Goal: Task Accomplishment & Management: Manage account settings

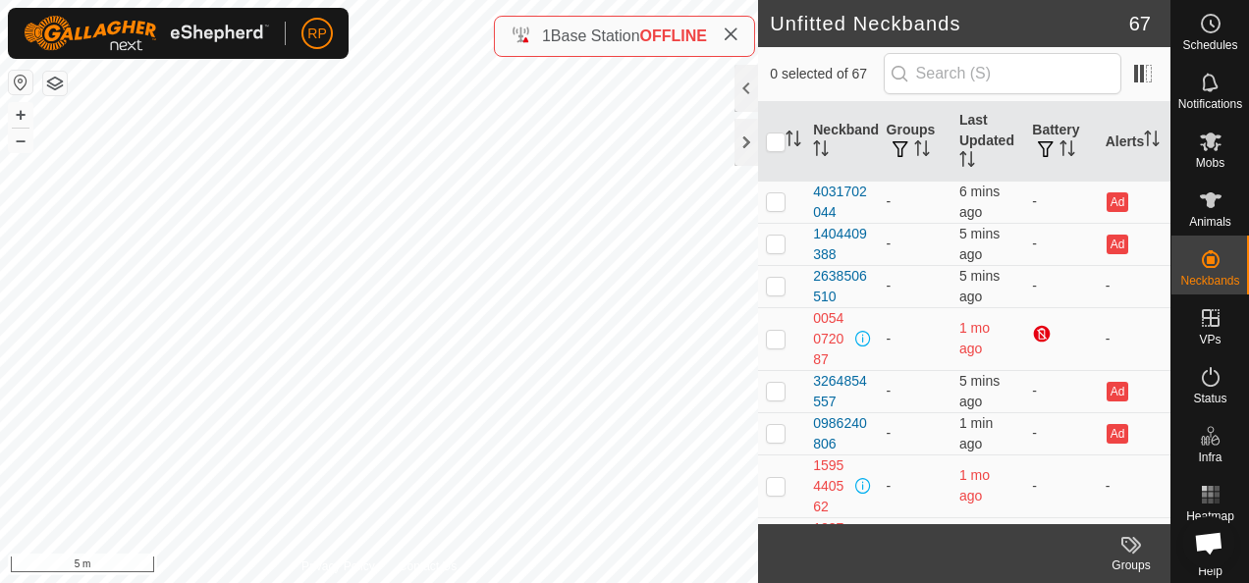
click at [540, 582] on html "RP Schedules Notifications Mobs Animals Neckbands VPs Status Infra Heatmap Help…" at bounding box center [624, 291] width 1249 height 583
click at [1200, 136] on icon at bounding box center [1211, 142] width 22 height 19
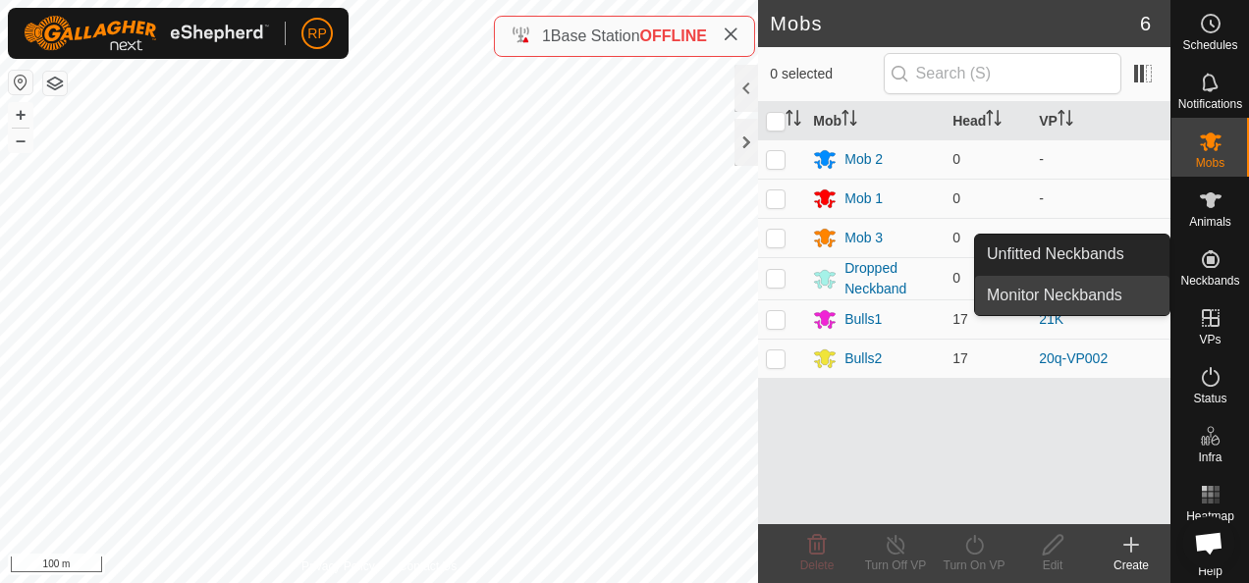
click at [1074, 290] on link "Monitor Neckbands" at bounding box center [1072, 295] width 194 height 39
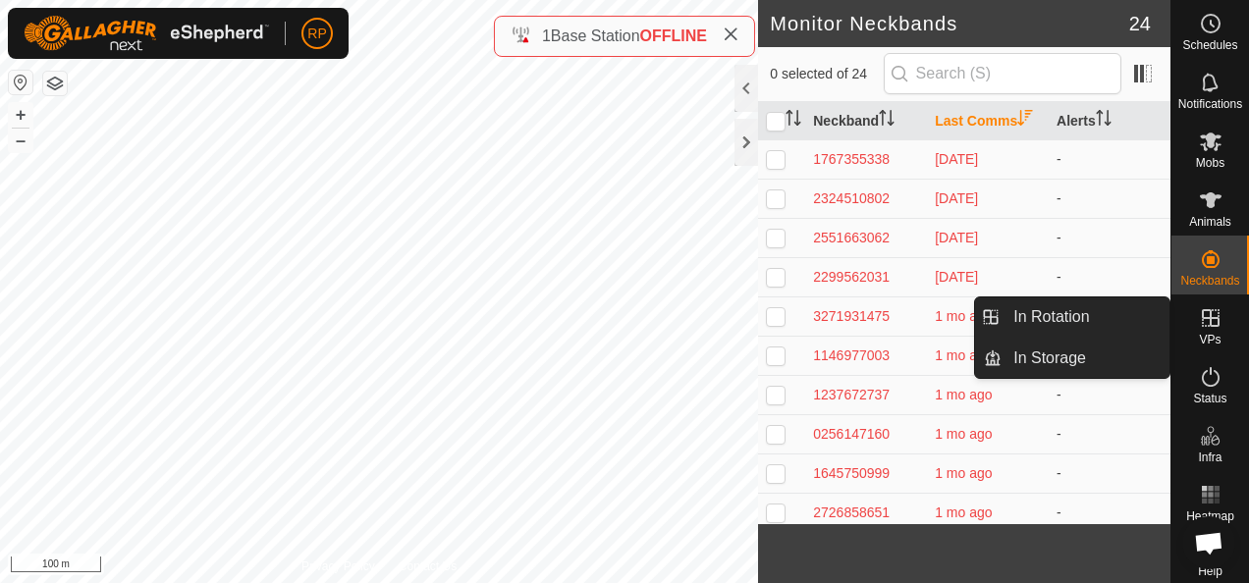
click at [1202, 318] on icon at bounding box center [1211, 318] width 18 height 18
click at [1205, 318] on icon at bounding box center [1211, 318] width 18 height 18
click at [1035, 311] on link "In Rotation" at bounding box center [1085, 316] width 168 height 39
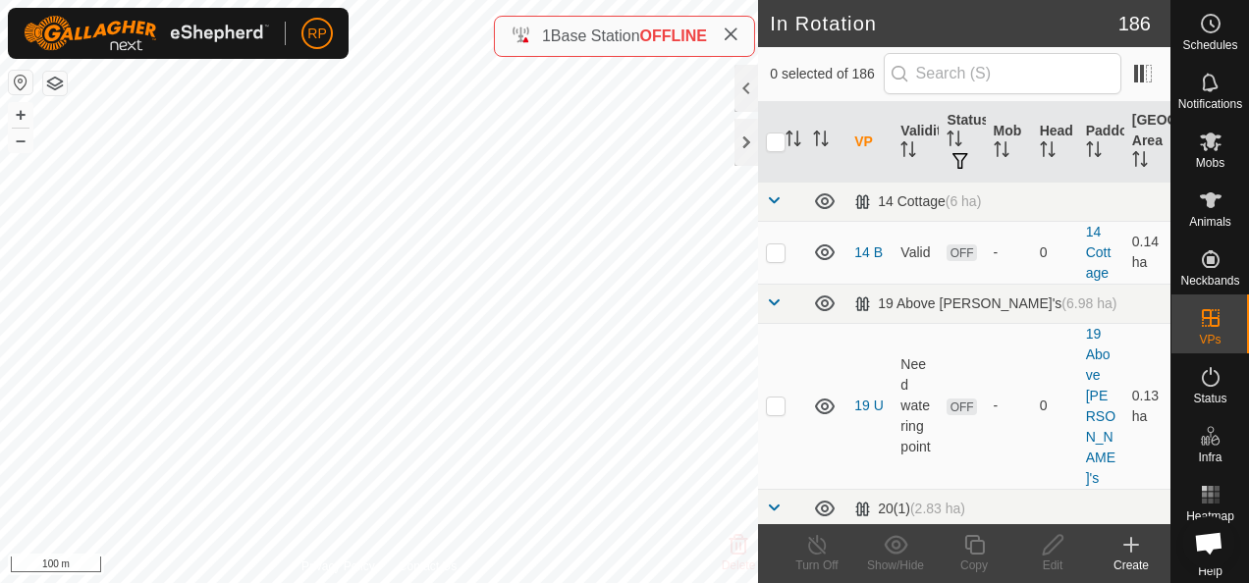
click at [1125, 542] on icon at bounding box center [1131, 545] width 24 height 24
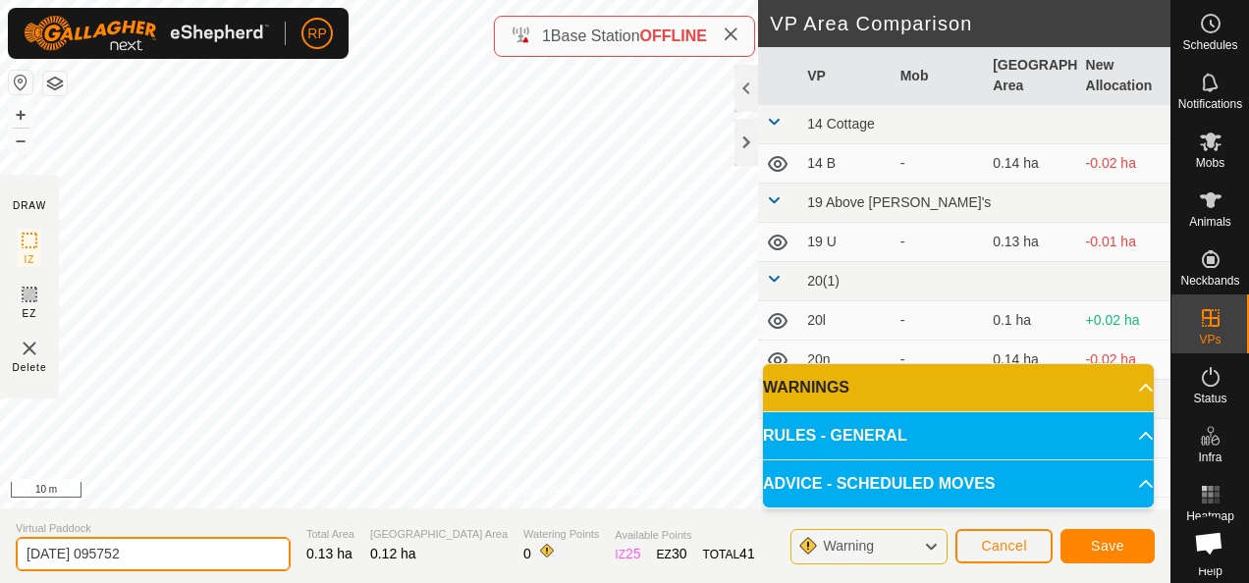
click at [156, 558] on input "[DATE] 095752" at bounding box center [153, 554] width 275 height 34
type input "2"
type input "17a"
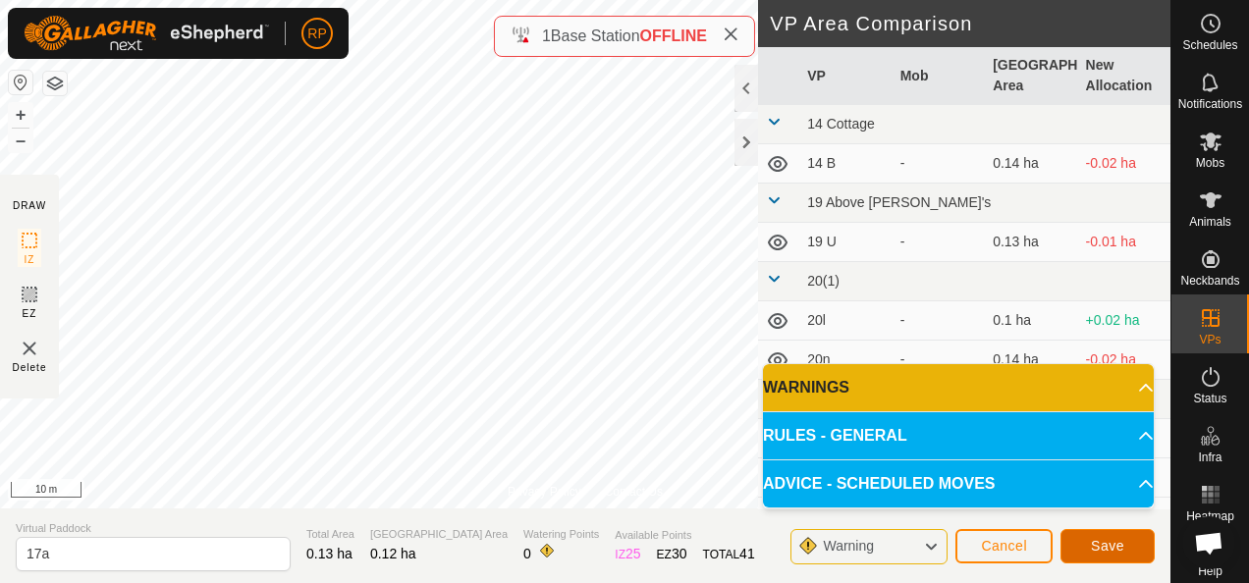
click at [1129, 544] on button "Save" at bounding box center [1107, 546] width 94 height 34
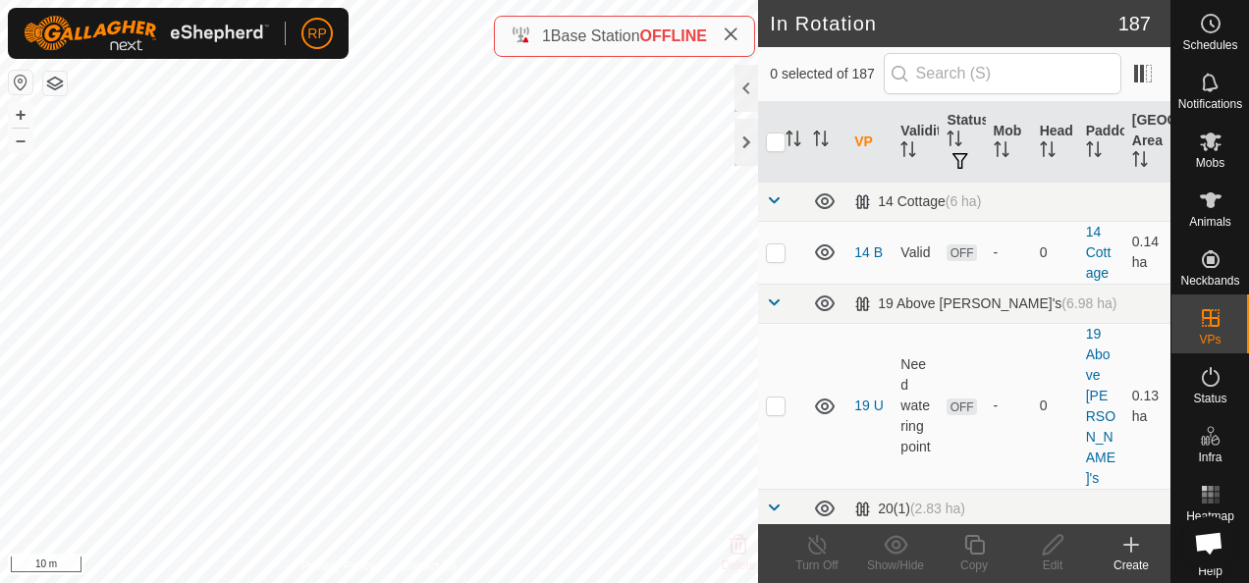
click at [1131, 542] on icon at bounding box center [1131, 545] width 0 height 14
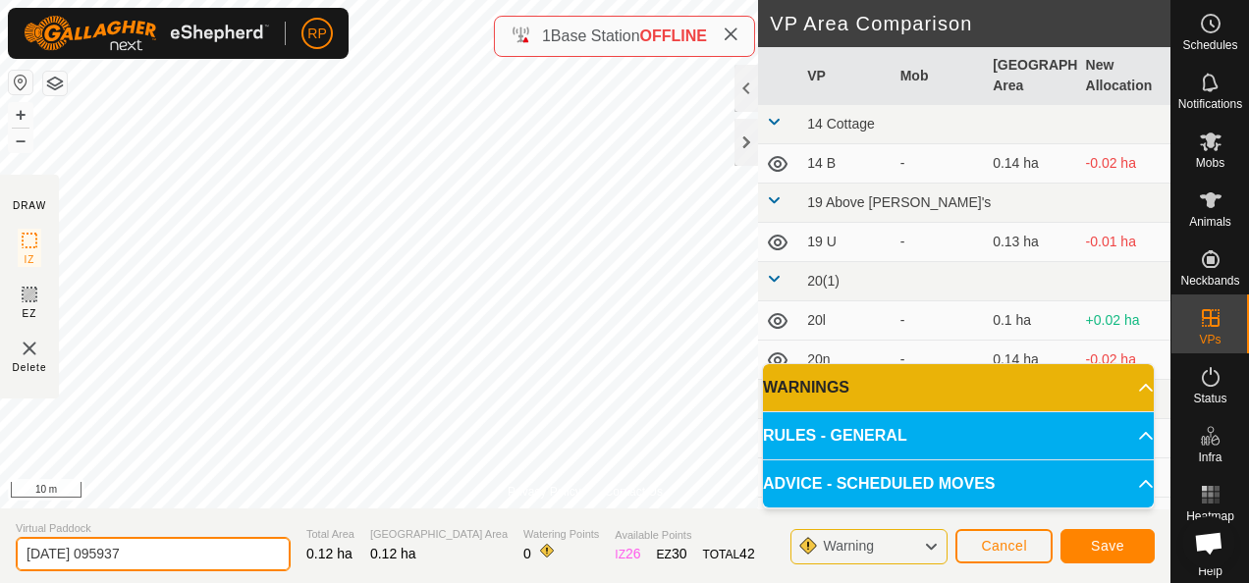
click at [161, 552] on input "[DATE] 095937" at bounding box center [153, 554] width 275 height 34
type input "2"
type input "17b"
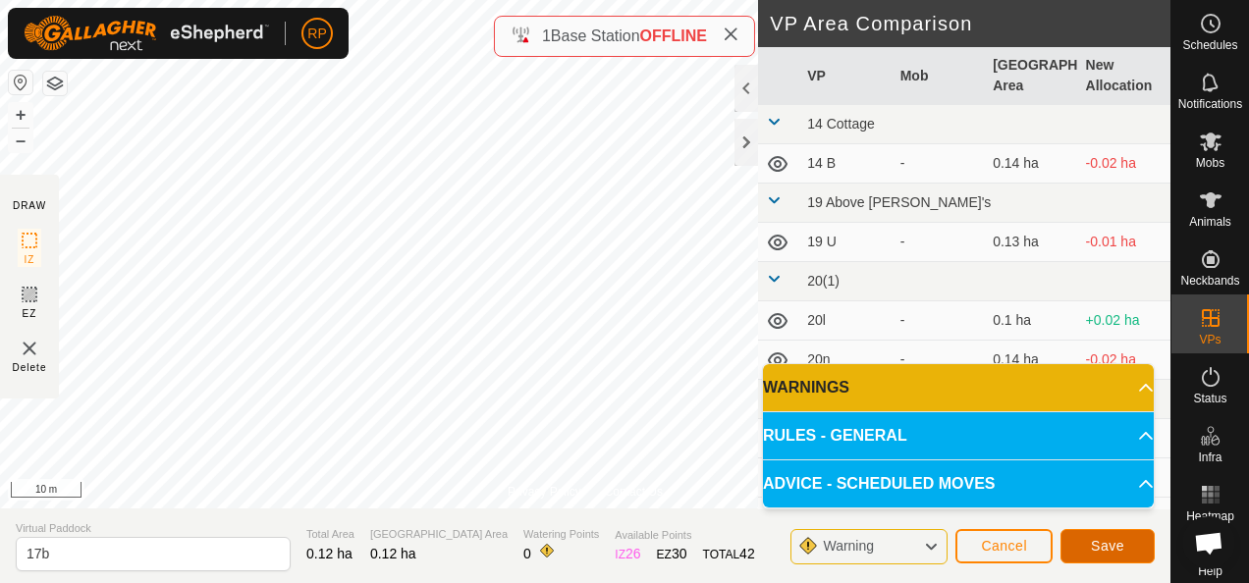
click at [1090, 550] on button "Save" at bounding box center [1107, 546] width 94 height 34
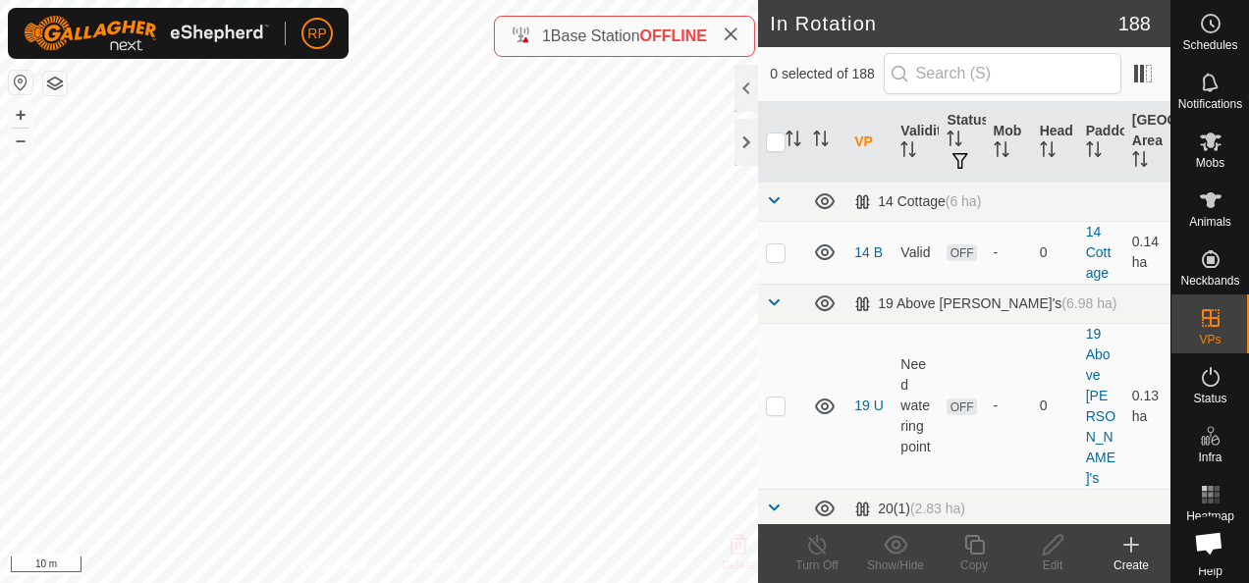
click at [1131, 542] on icon at bounding box center [1131, 545] width 0 height 14
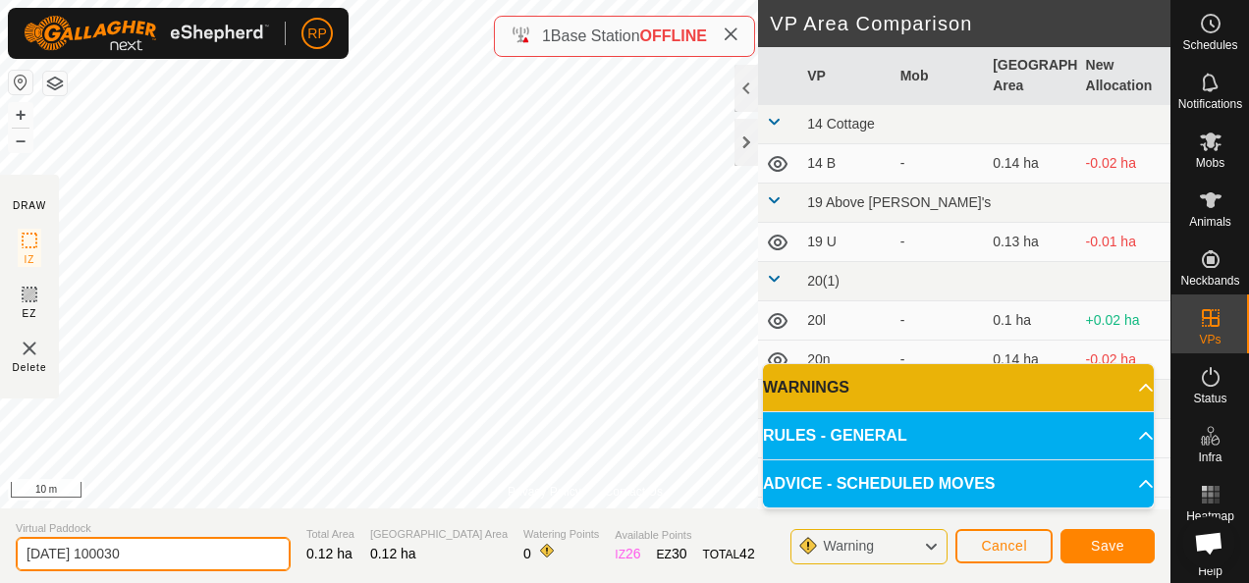
click at [155, 552] on input "[DATE] 100030" at bounding box center [153, 554] width 275 height 34
type input "2"
type input "17c"
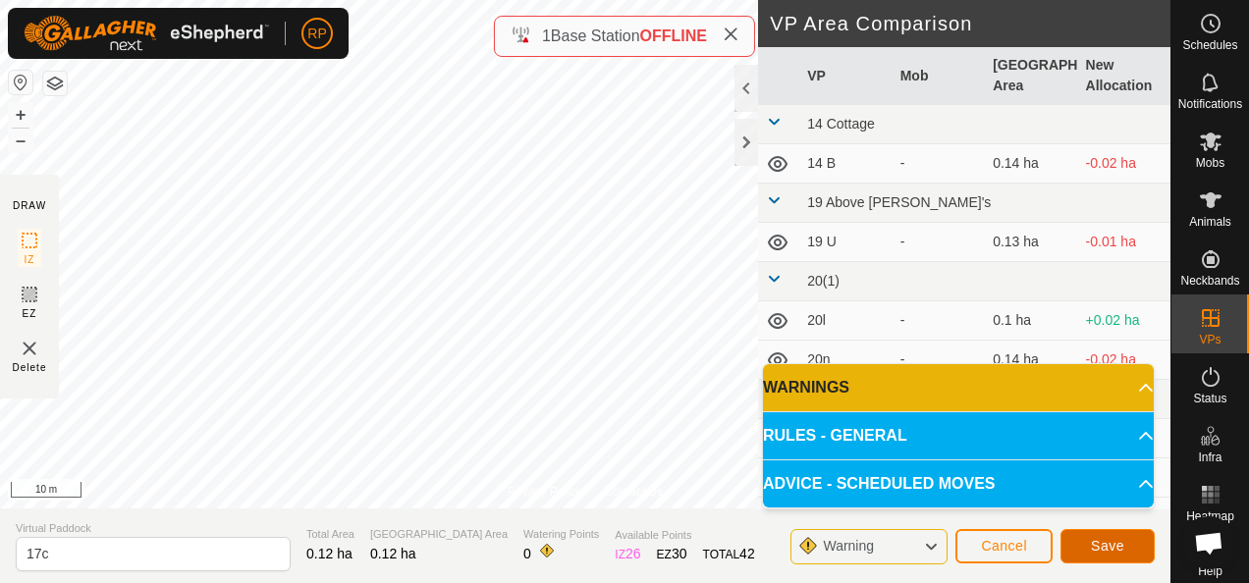
click at [1103, 545] on span "Save" at bounding box center [1107, 546] width 33 height 16
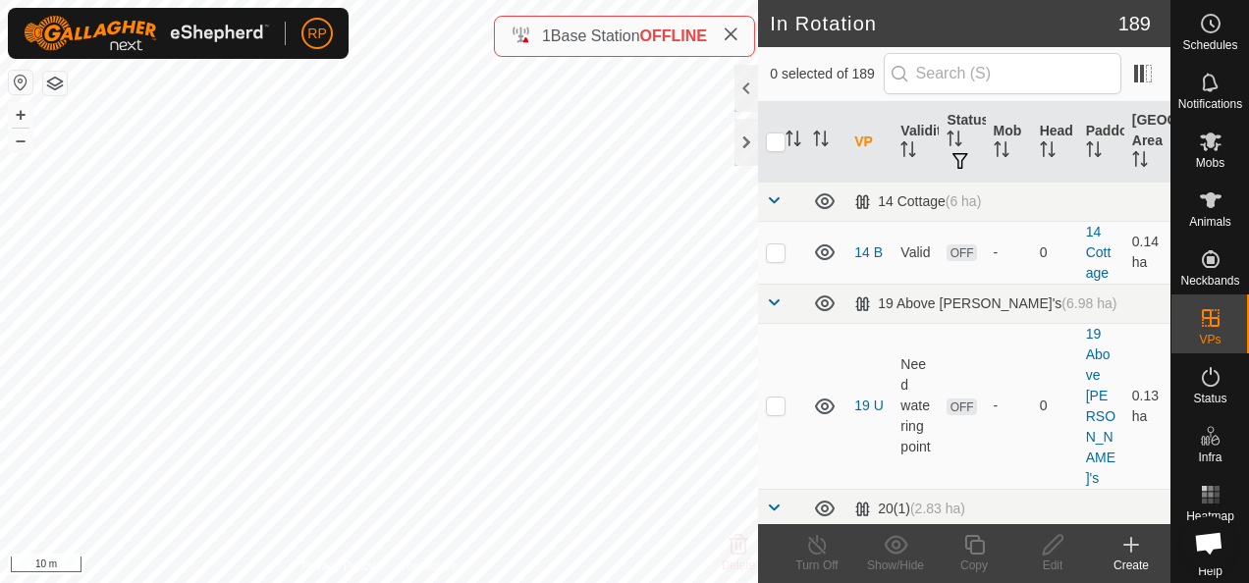
click at [1133, 545] on icon at bounding box center [1131, 545] width 14 height 0
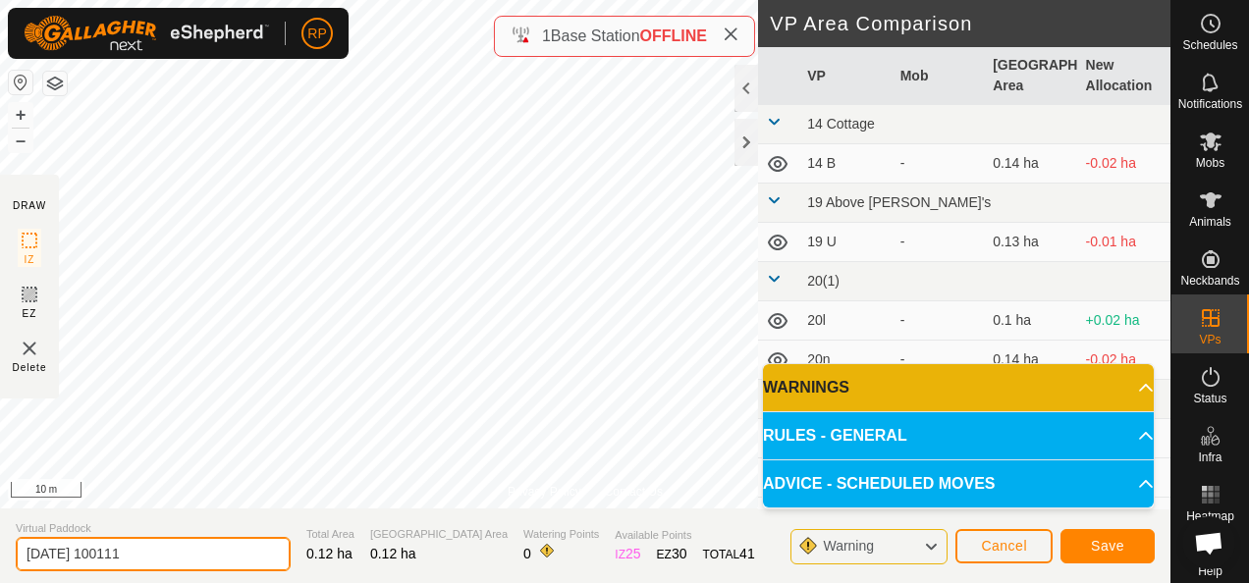
click at [159, 548] on input "[DATE] 100111" at bounding box center [153, 554] width 275 height 34
type input "2"
type input "17d"
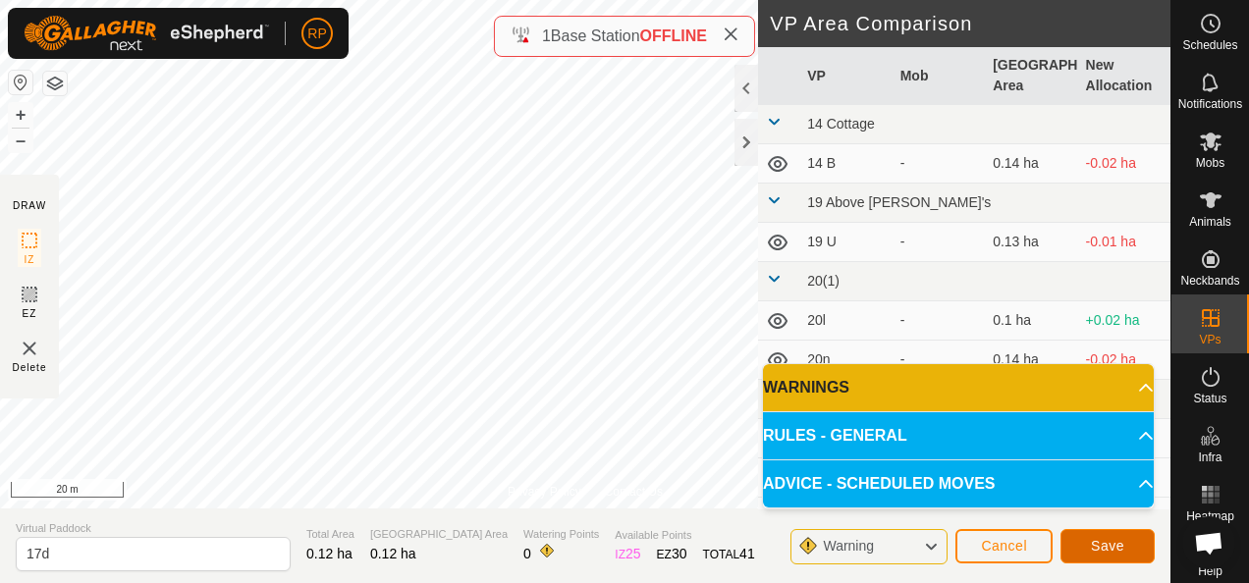
click at [1099, 553] on span "Save" at bounding box center [1107, 546] width 33 height 16
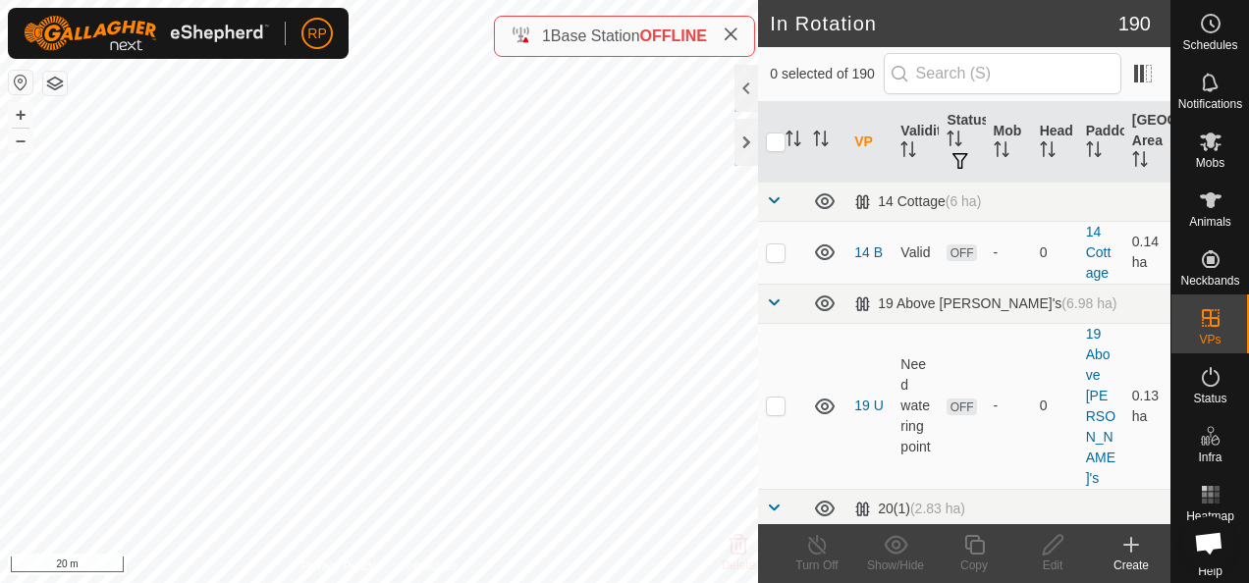
checkbox input "true"
click at [1050, 550] on icon at bounding box center [1053, 545] width 20 height 20
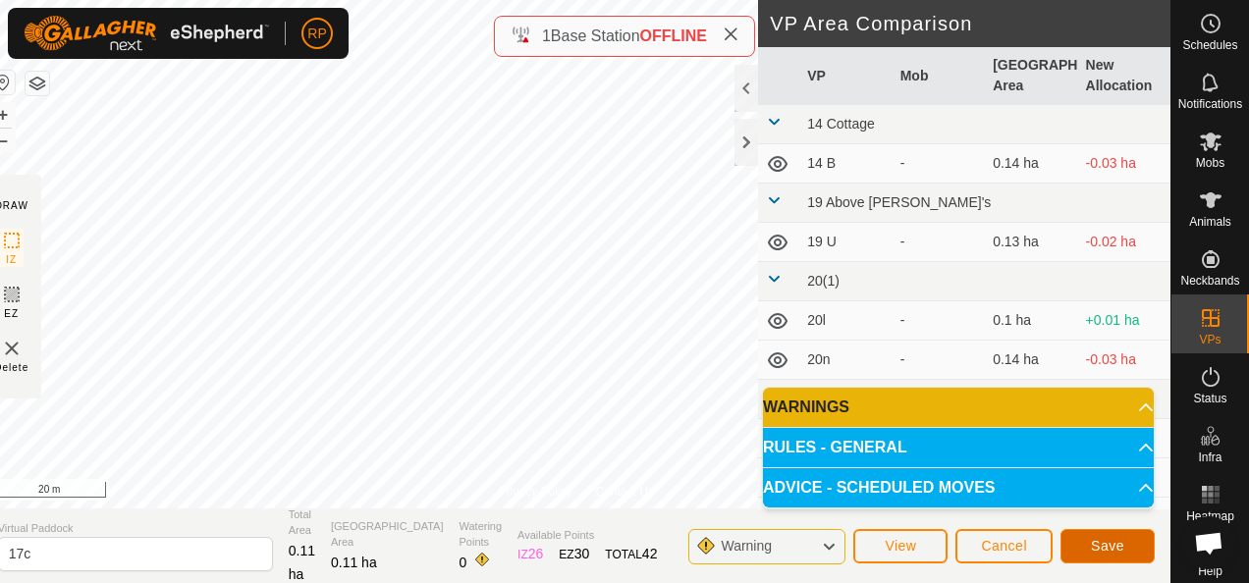
click at [1091, 550] on button "Save" at bounding box center [1107, 546] width 94 height 34
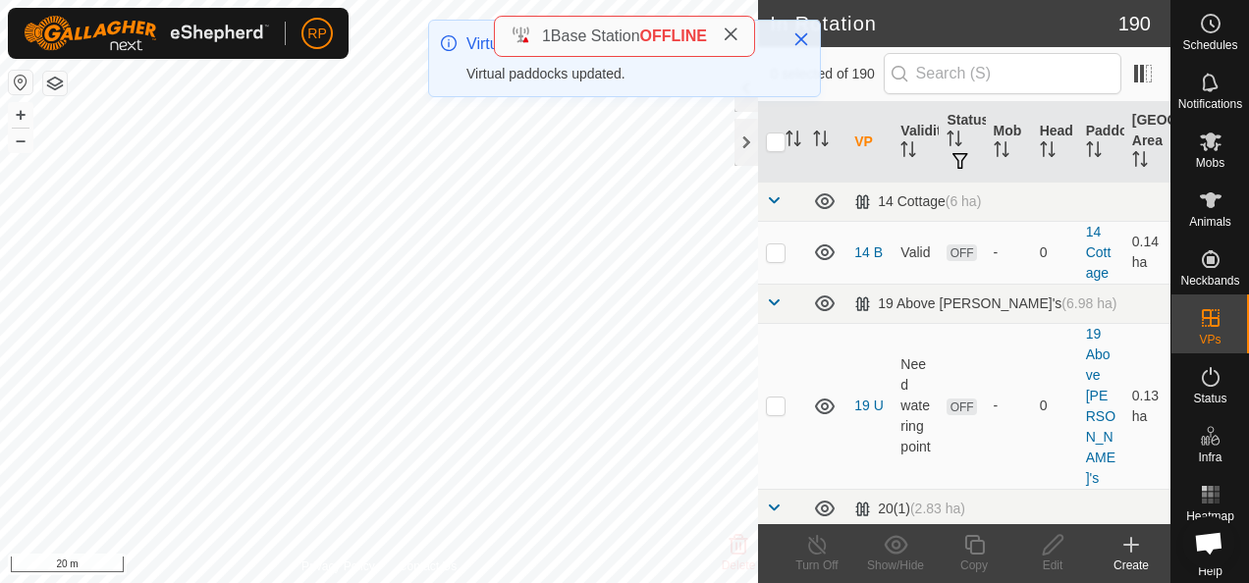
click at [1128, 545] on icon at bounding box center [1131, 545] width 14 height 0
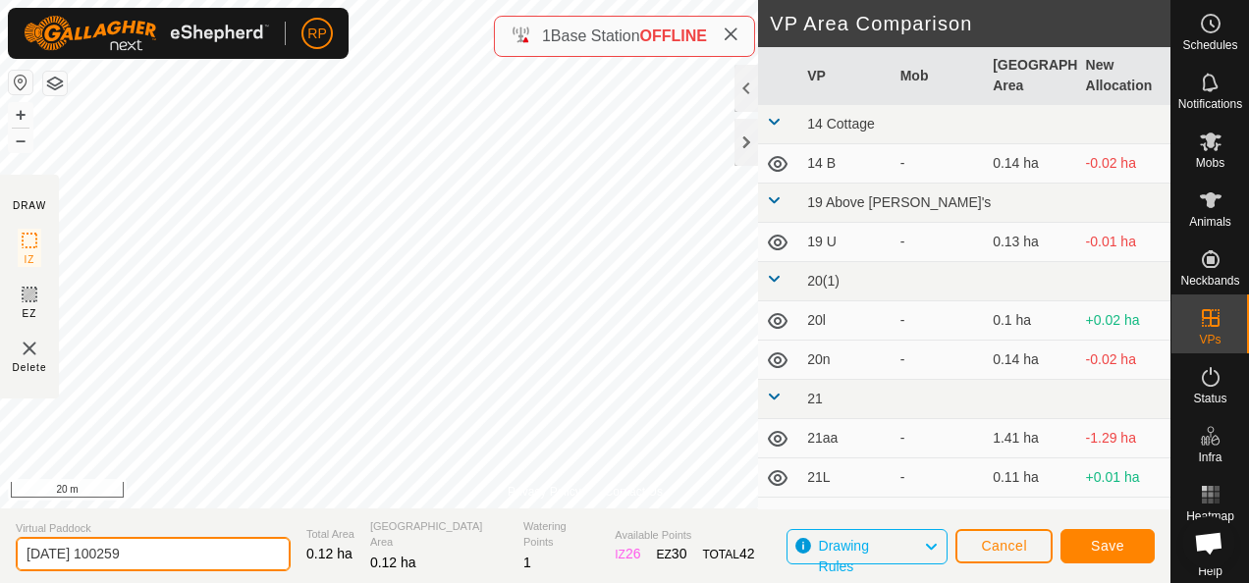
click at [173, 552] on input "[DATE] 100259" at bounding box center [153, 554] width 275 height 34
type input "2"
type input "17e"
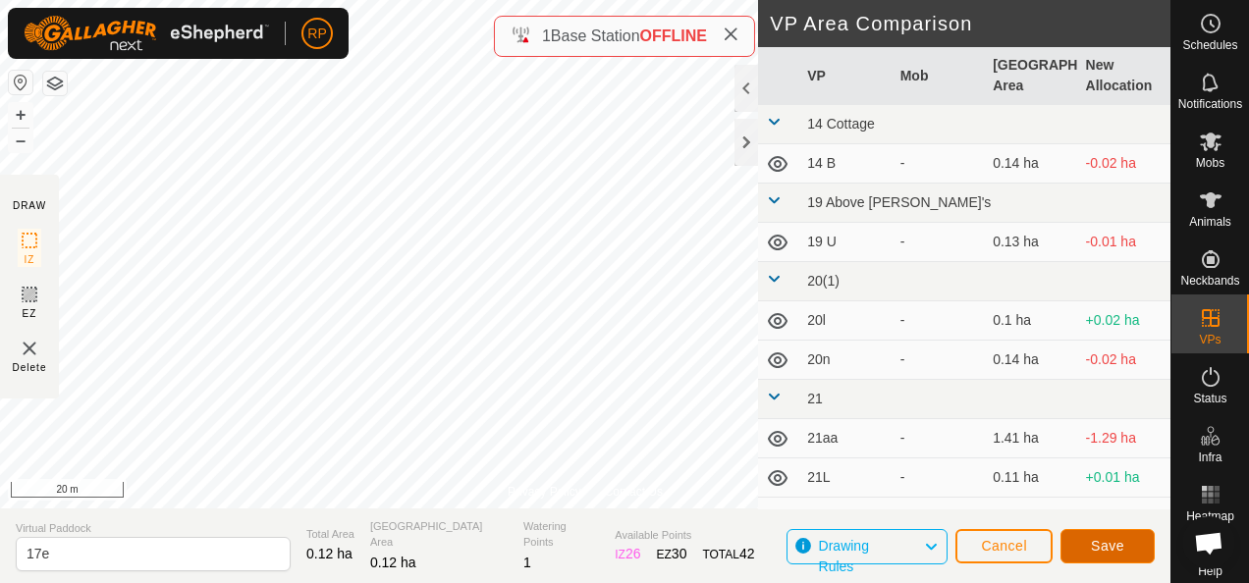
click at [1111, 551] on span "Save" at bounding box center [1107, 546] width 33 height 16
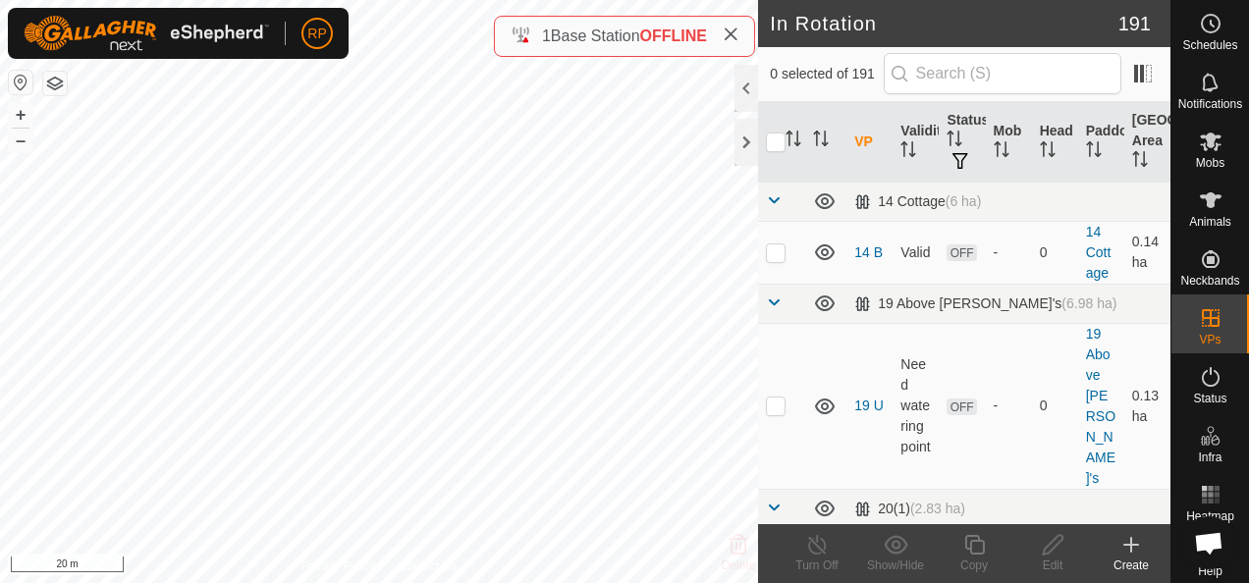
click at [1132, 542] on icon at bounding box center [1131, 545] width 24 height 24
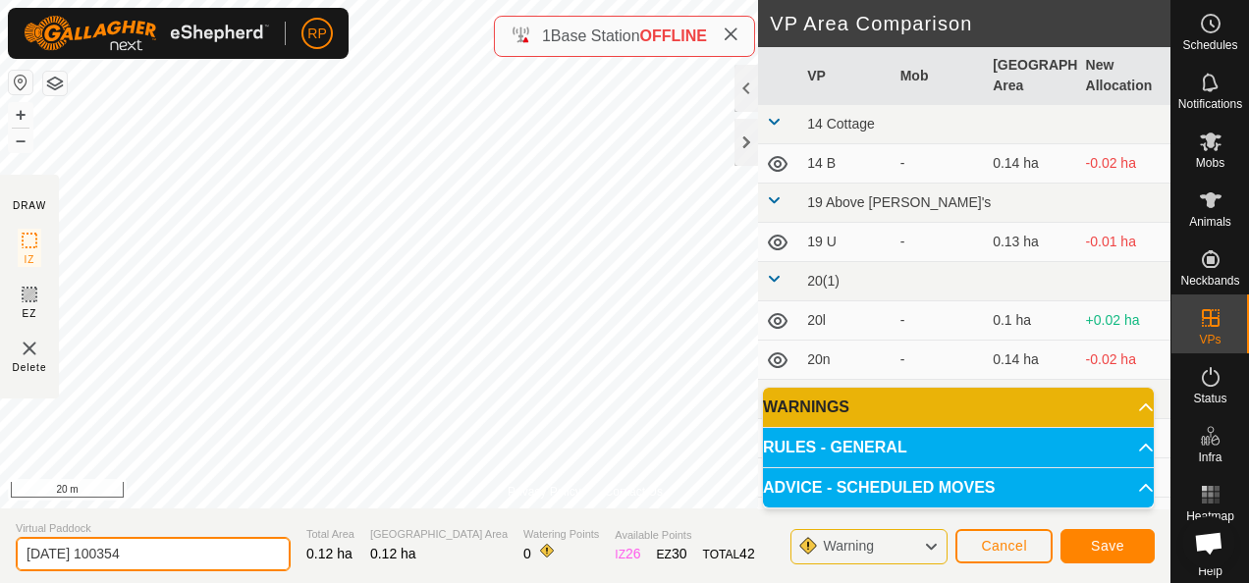
click at [161, 552] on input "[DATE] 100354" at bounding box center [153, 554] width 275 height 34
type input "2"
type input "17f"
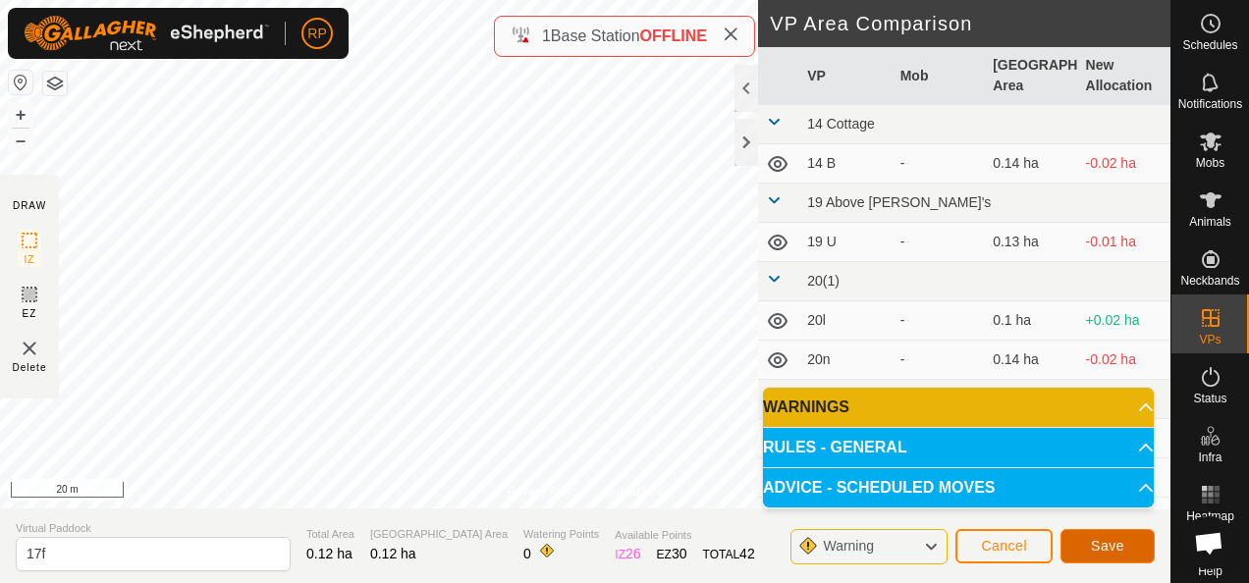
click at [1131, 548] on button "Save" at bounding box center [1107, 546] width 94 height 34
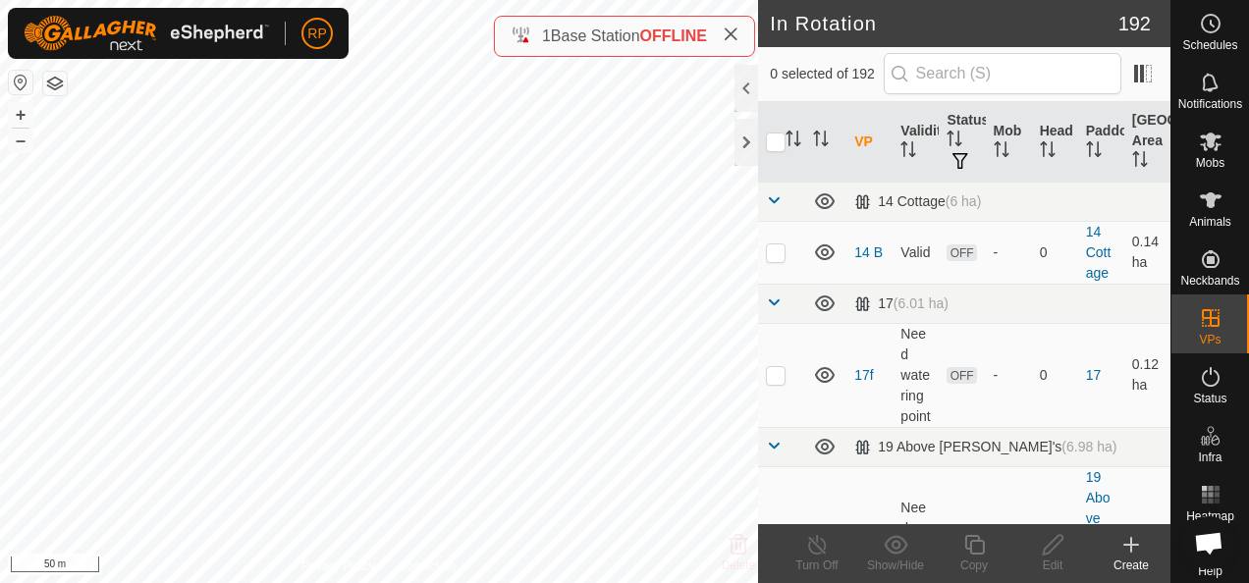
checkbox input "true"
click at [1053, 549] on icon at bounding box center [1053, 545] width 25 height 24
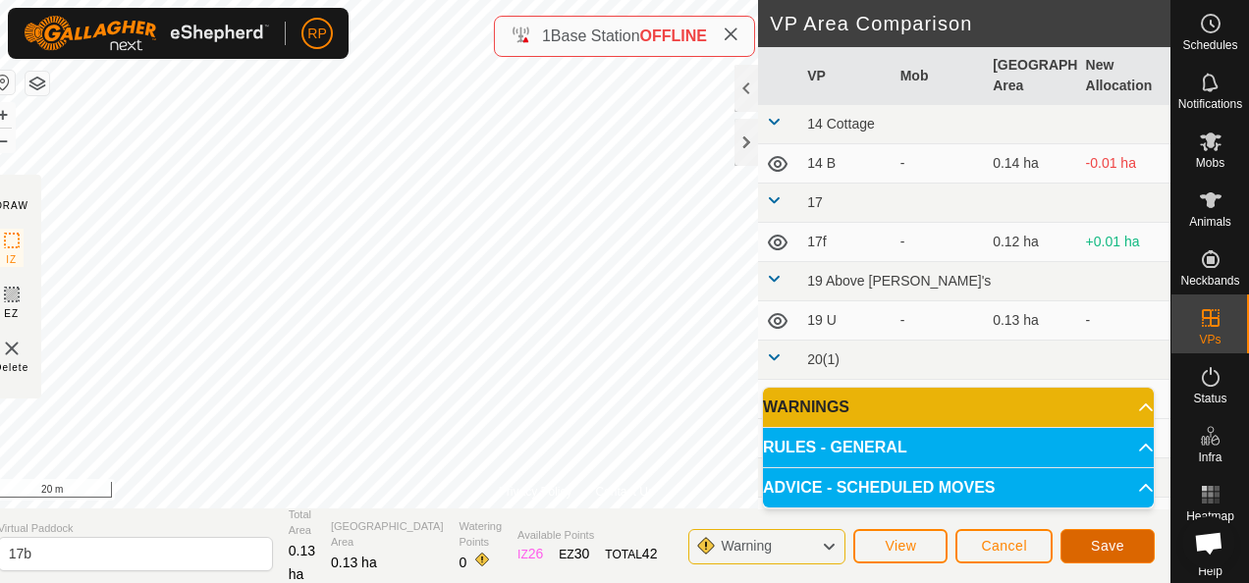
click at [1114, 547] on span "Save" at bounding box center [1107, 546] width 33 height 16
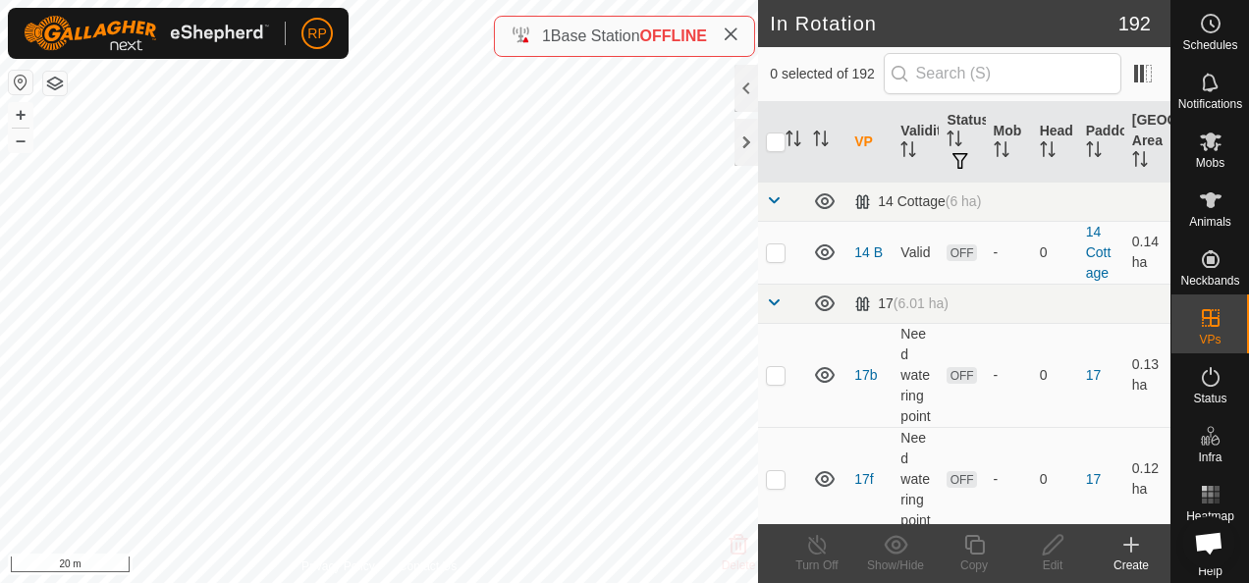
checkbox input "true"
click at [1048, 550] on icon at bounding box center [1053, 545] width 25 height 24
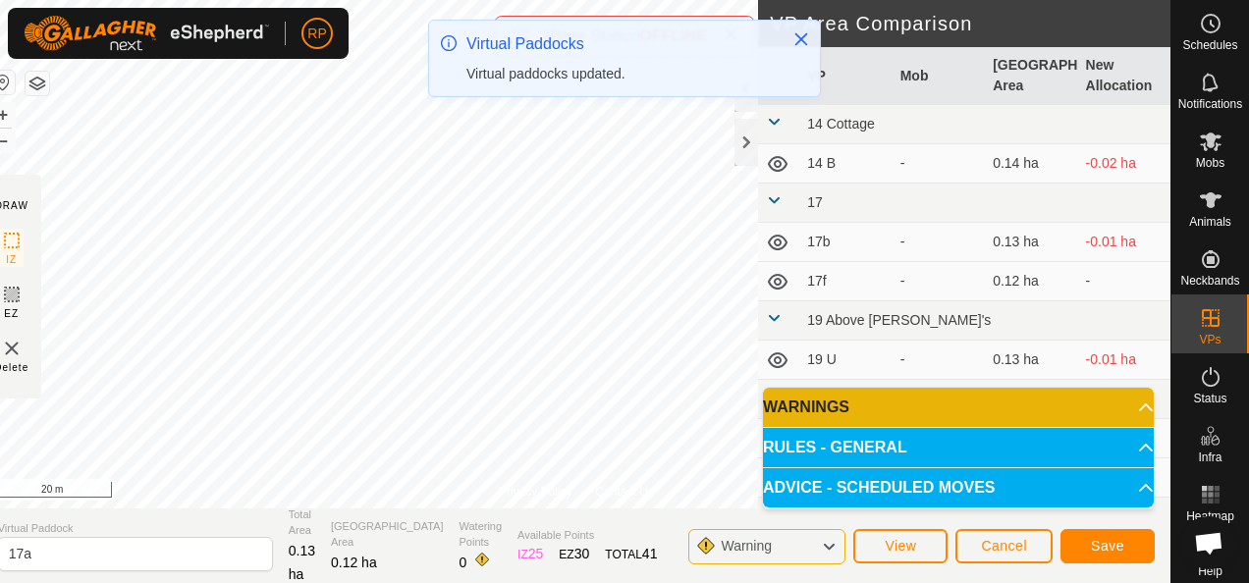
click at [664, 112] on div "RP Schedules Notifications Mobs Animals Neckbands VPs Status Infra Heatmap Help…" at bounding box center [624, 291] width 1249 height 583
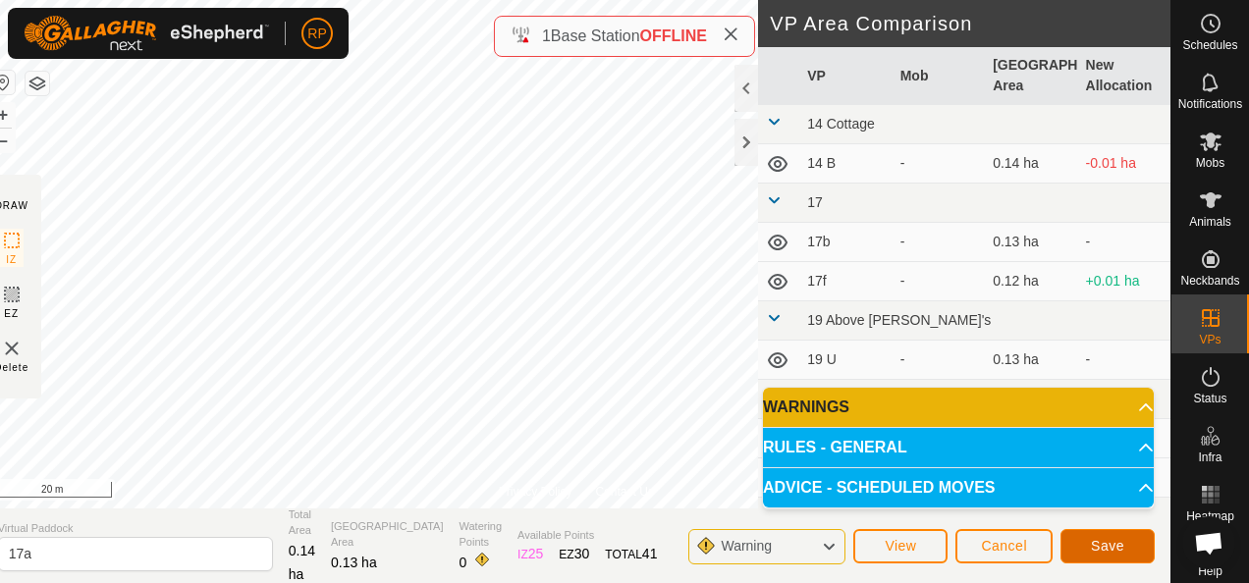
click at [1102, 552] on span "Save" at bounding box center [1107, 546] width 33 height 16
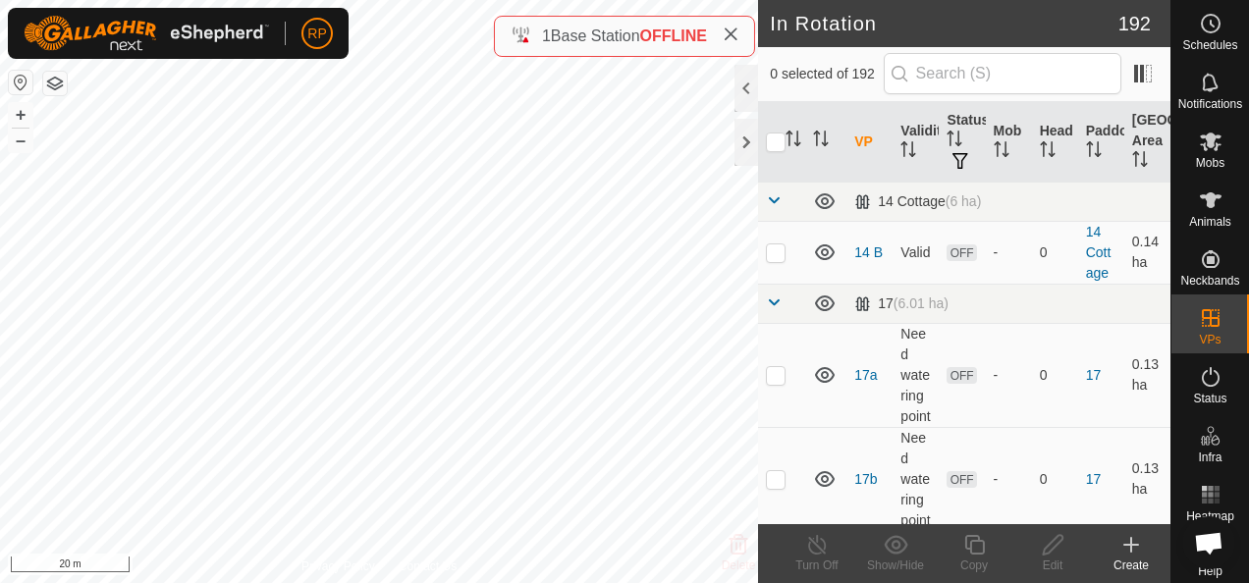
checkbox input "true"
click at [1055, 545] on icon at bounding box center [1053, 545] width 20 height 20
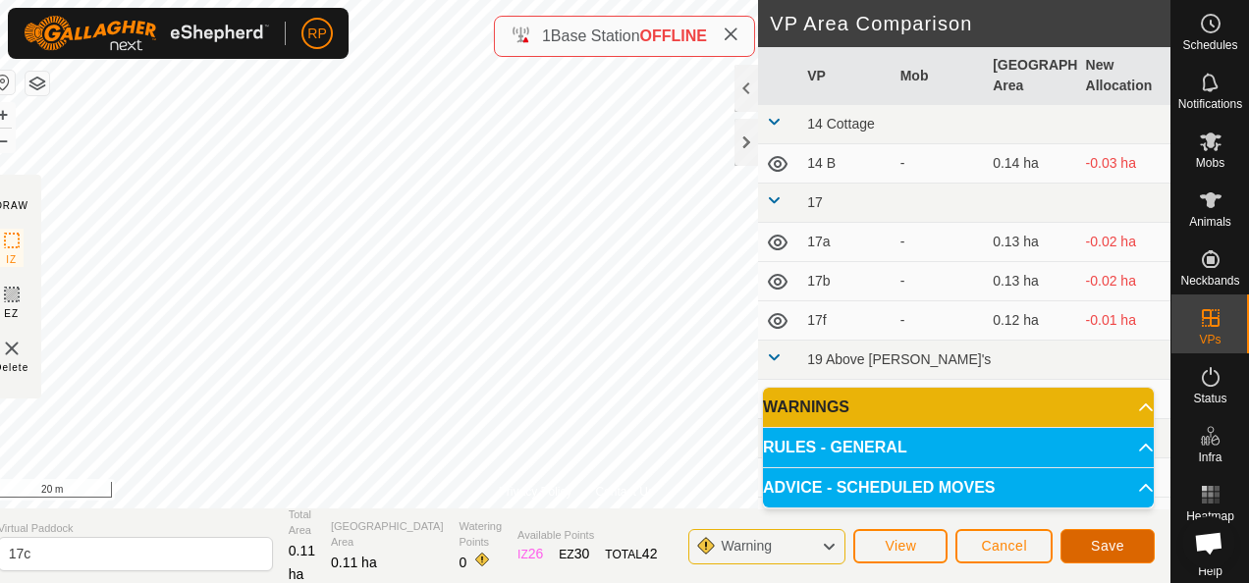
click at [1106, 547] on span "Save" at bounding box center [1107, 546] width 33 height 16
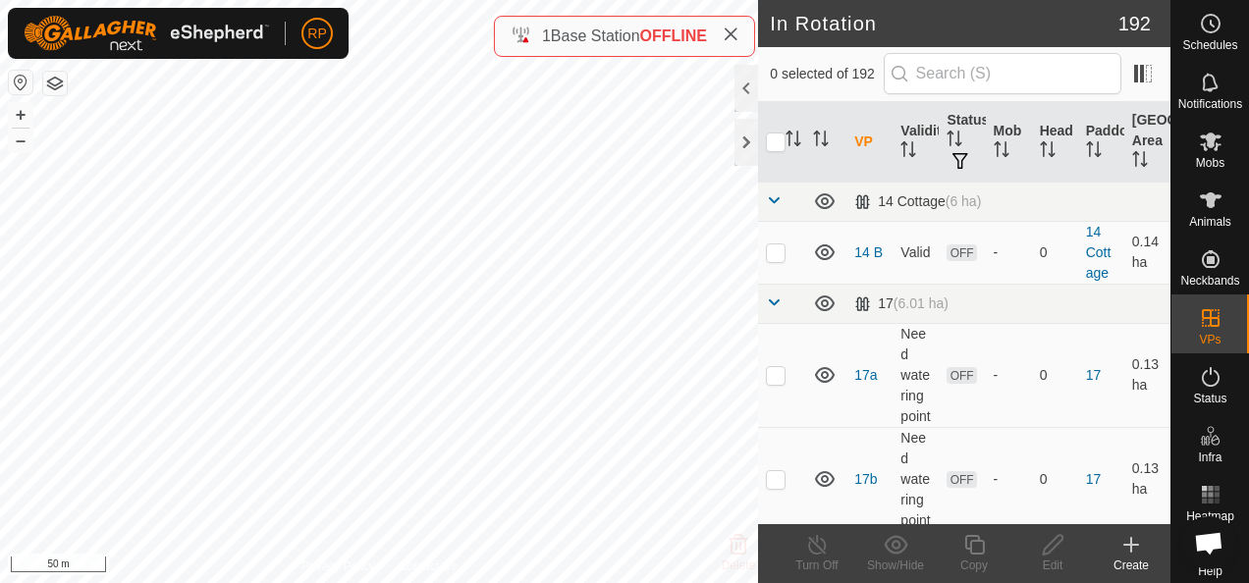
checkbox input "true"
click at [1050, 548] on icon at bounding box center [1053, 545] width 25 height 24
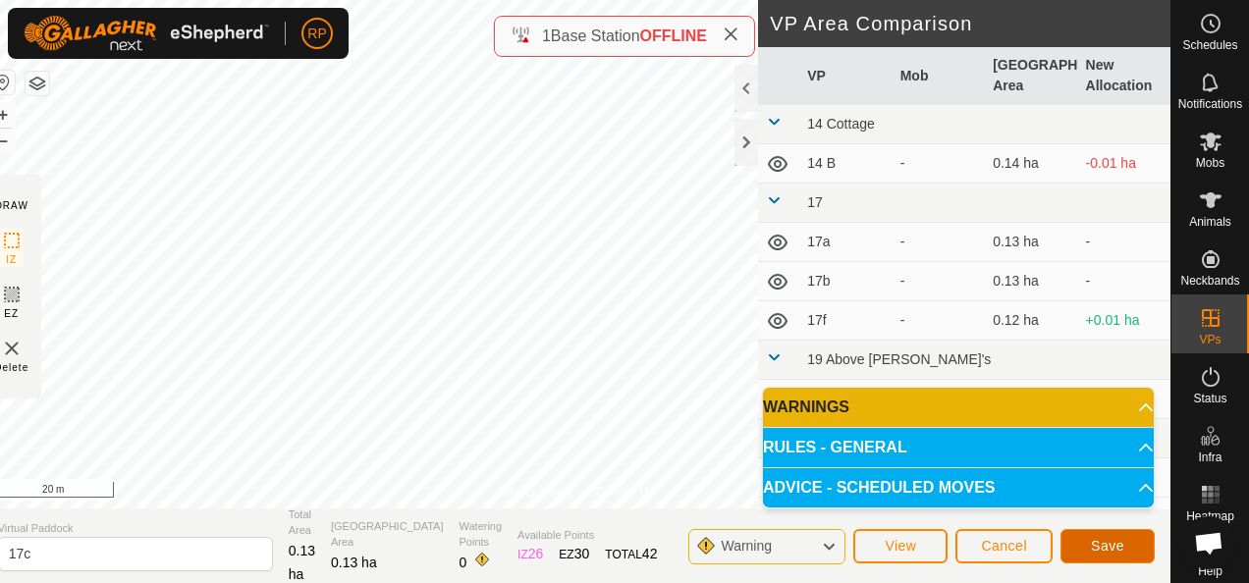
click at [1118, 555] on button "Save" at bounding box center [1107, 546] width 94 height 34
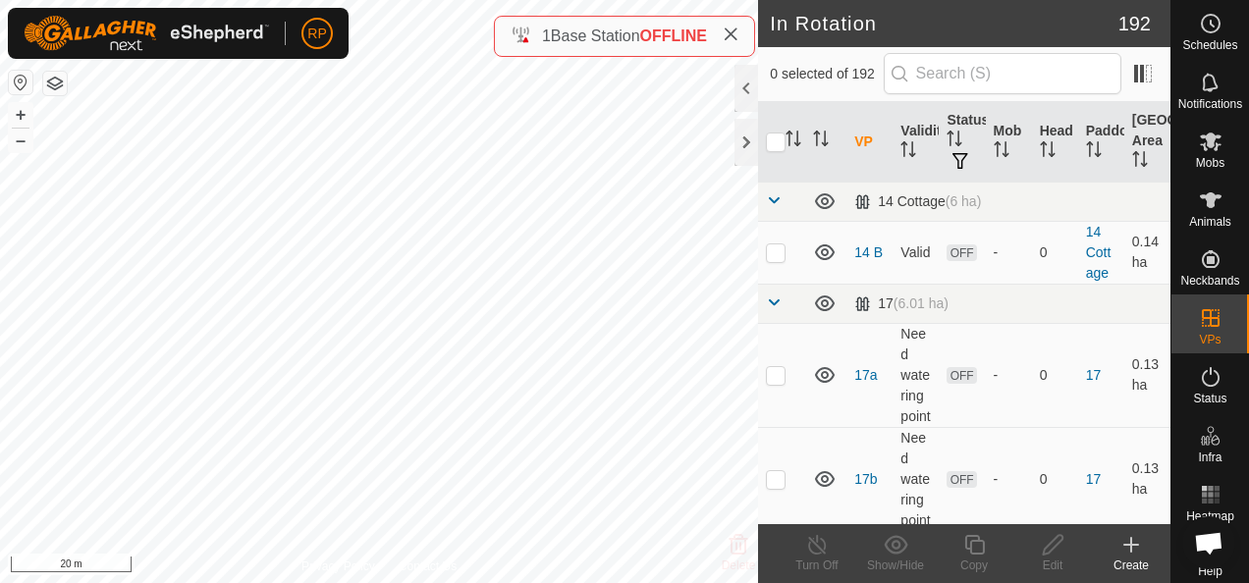
checkbox input "true"
click at [1044, 552] on icon at bounding box center [1053, 545] width 25 height 24
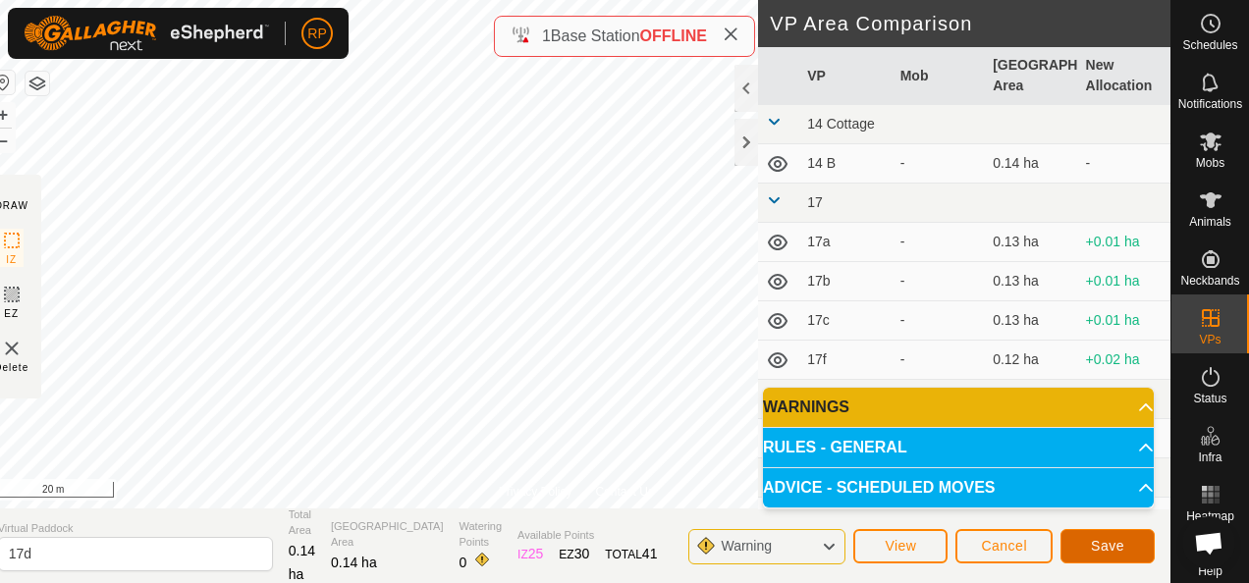
click at [1106, 556] on button "Save" at bounding box center [1107, 546] width 94 height 34
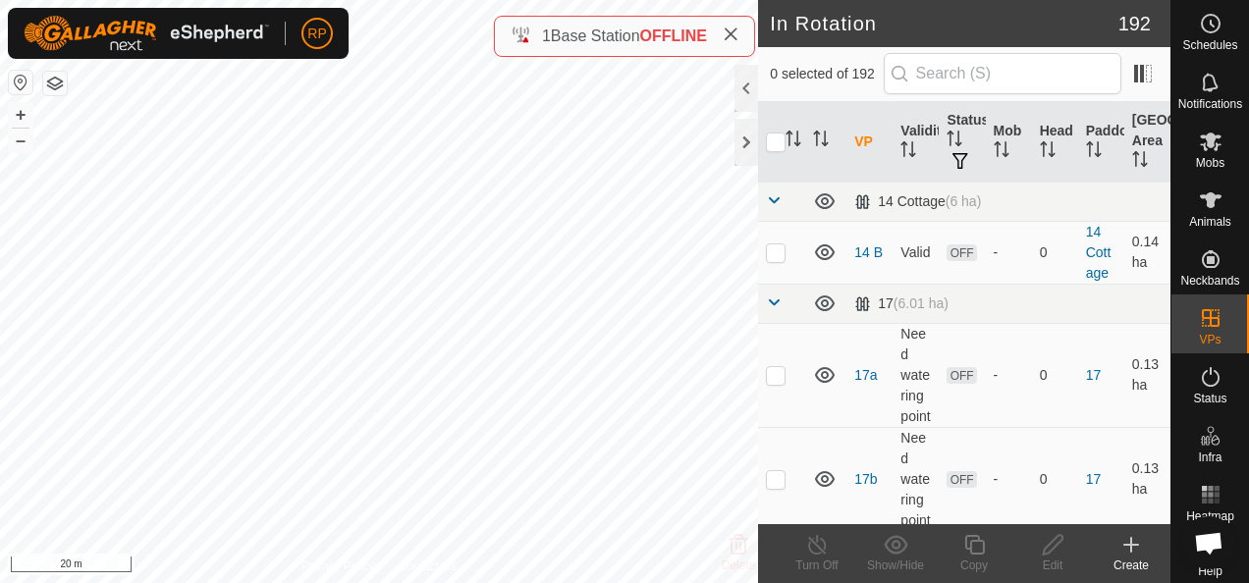
checkbox input "true"
click at [1048, 547] on icon at bounding box center [1053, 545] width 25 height 24
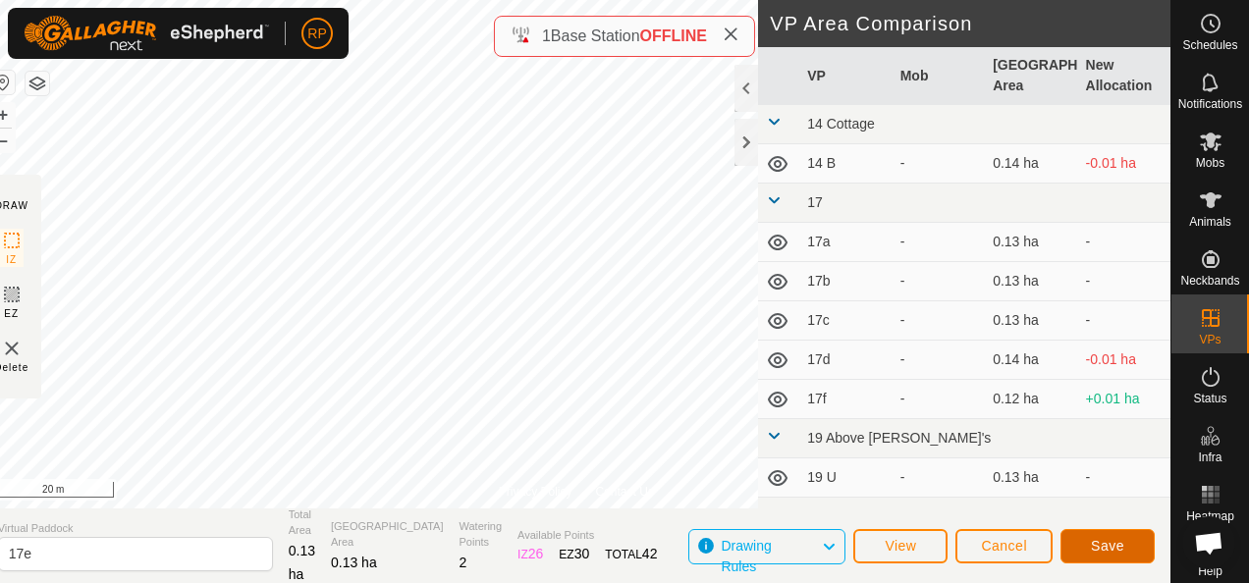
click at [1121, 549] on span "Save" at bounding box center [1107, 546] width 33 height 16
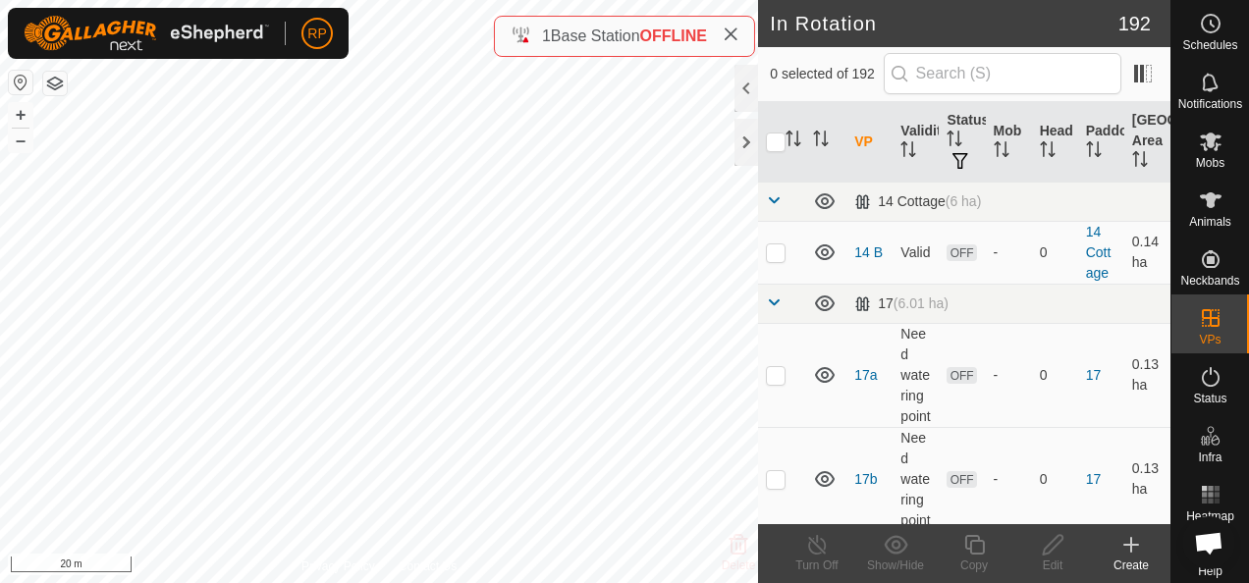
checkbox input "true"
click at [1051, 549] on icon at bounding box center [1053, 545] width 20 height 20
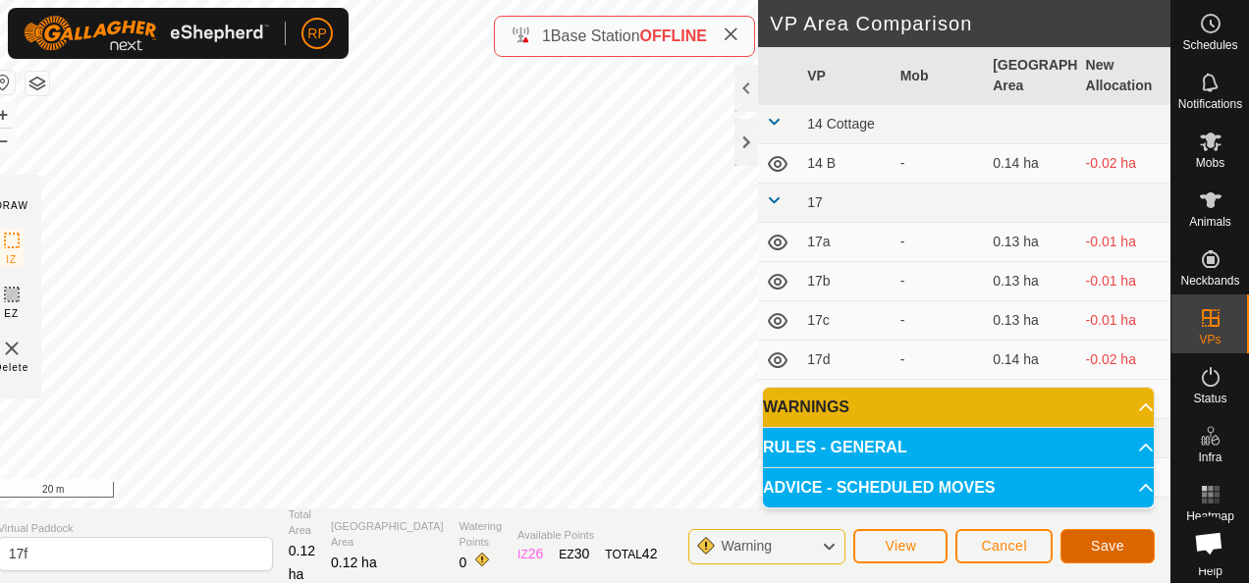
click at [1108, 548] on span "Save" at bounding box center [1107, 546] width 33 height 16
click at [1016, 544] on span "Cancel" at bounding box center [1004, 546] width 46 height 16
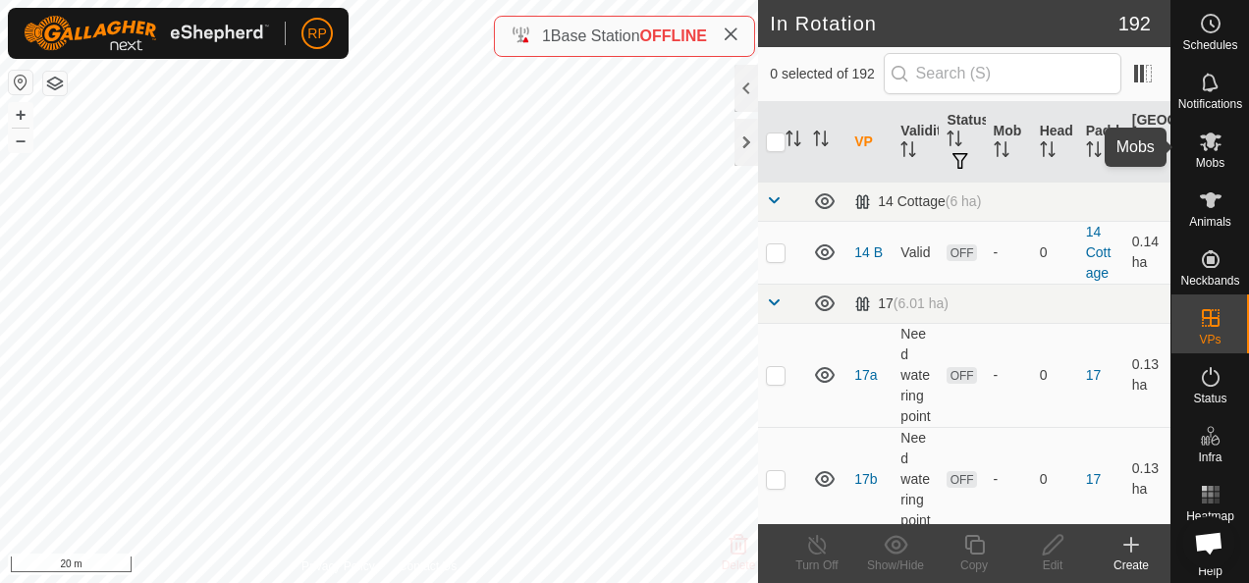
click at [1204, 137] on icon at bounding box center [1211, 142] width 22 height 19
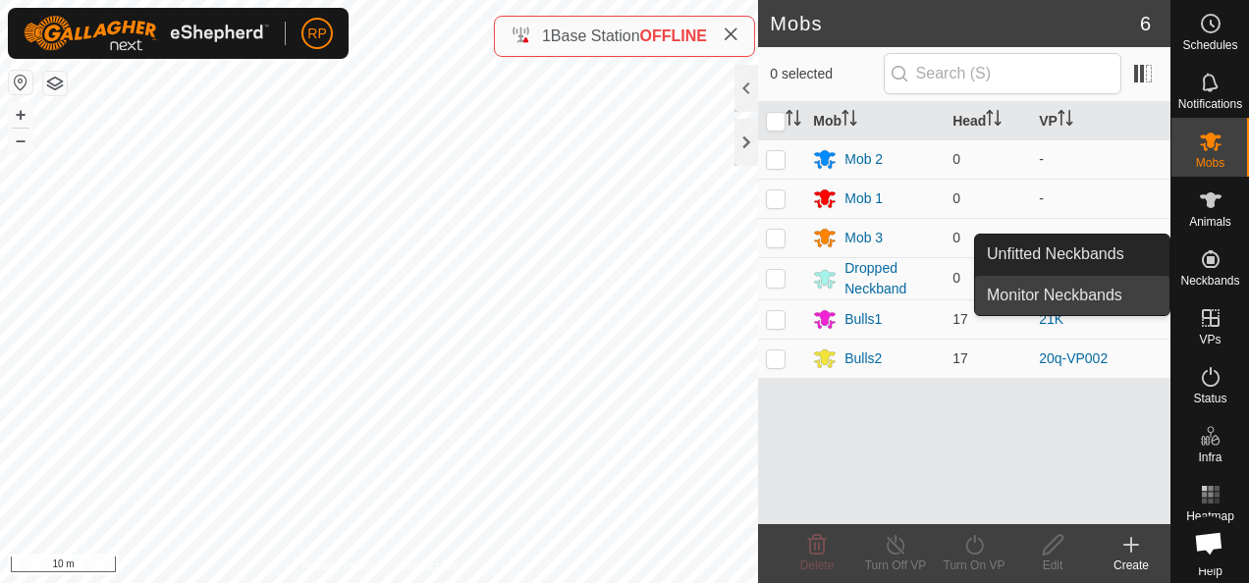
click at [1074, 295] on link "Monitor Neckbands" at bounding box center [1072, 295] width 194 height 39
